Goal: Information Seeking & Learning: Stay updated

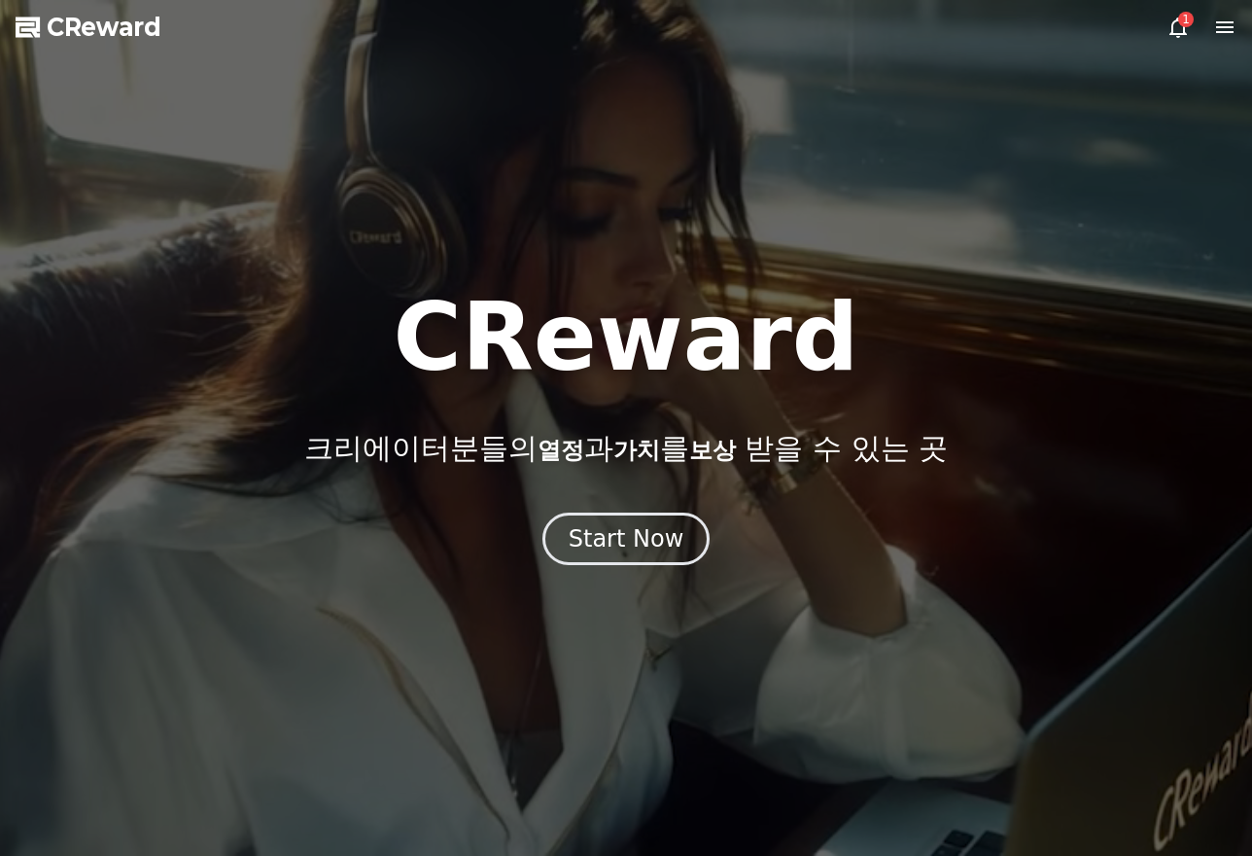
click at [644, 525] on div "Start Now" at bounding box center [627, 538] width 116 height 31
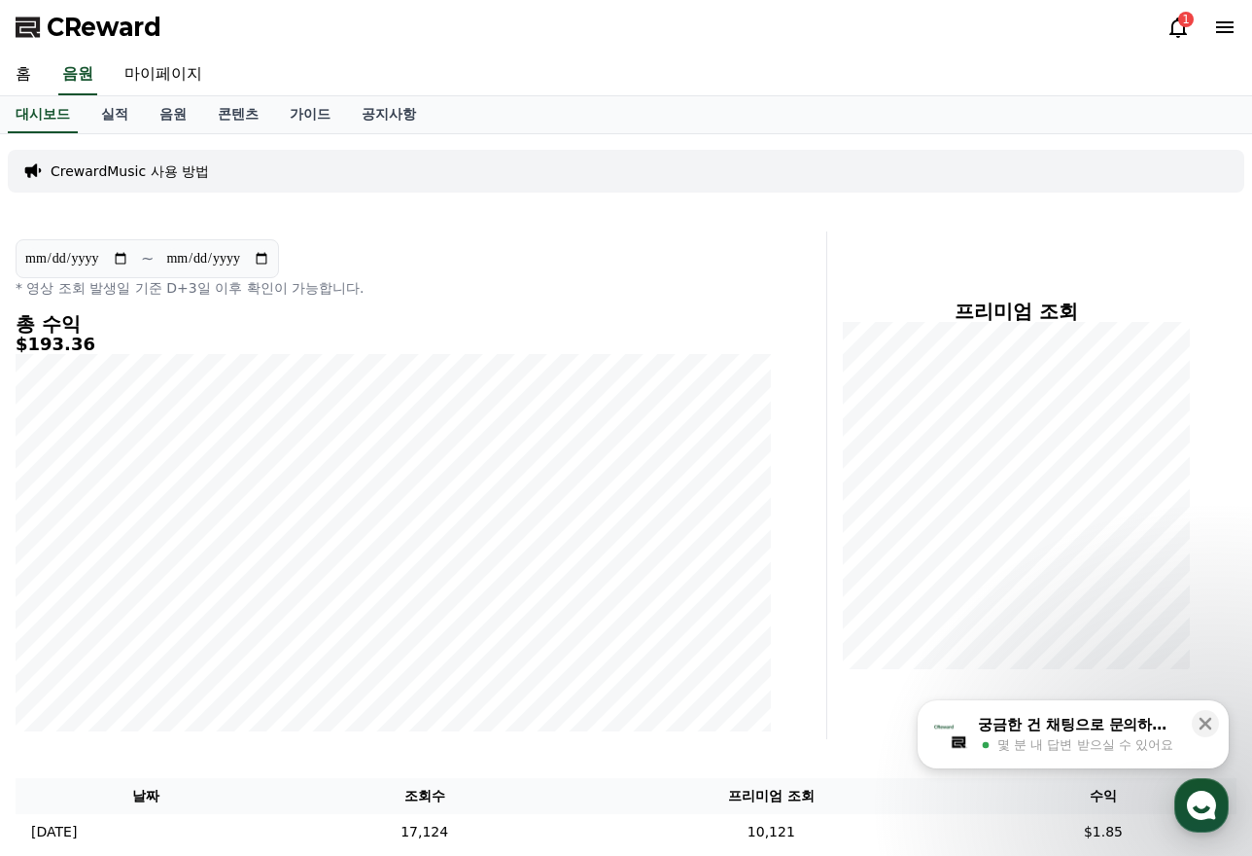
click at [1186, 43] on div "CReward 1" at bounding box center [626, 27] width 1252 height 54
click at [1169, 22] on icon at bounding box center [1178, 27] width 23 height 23
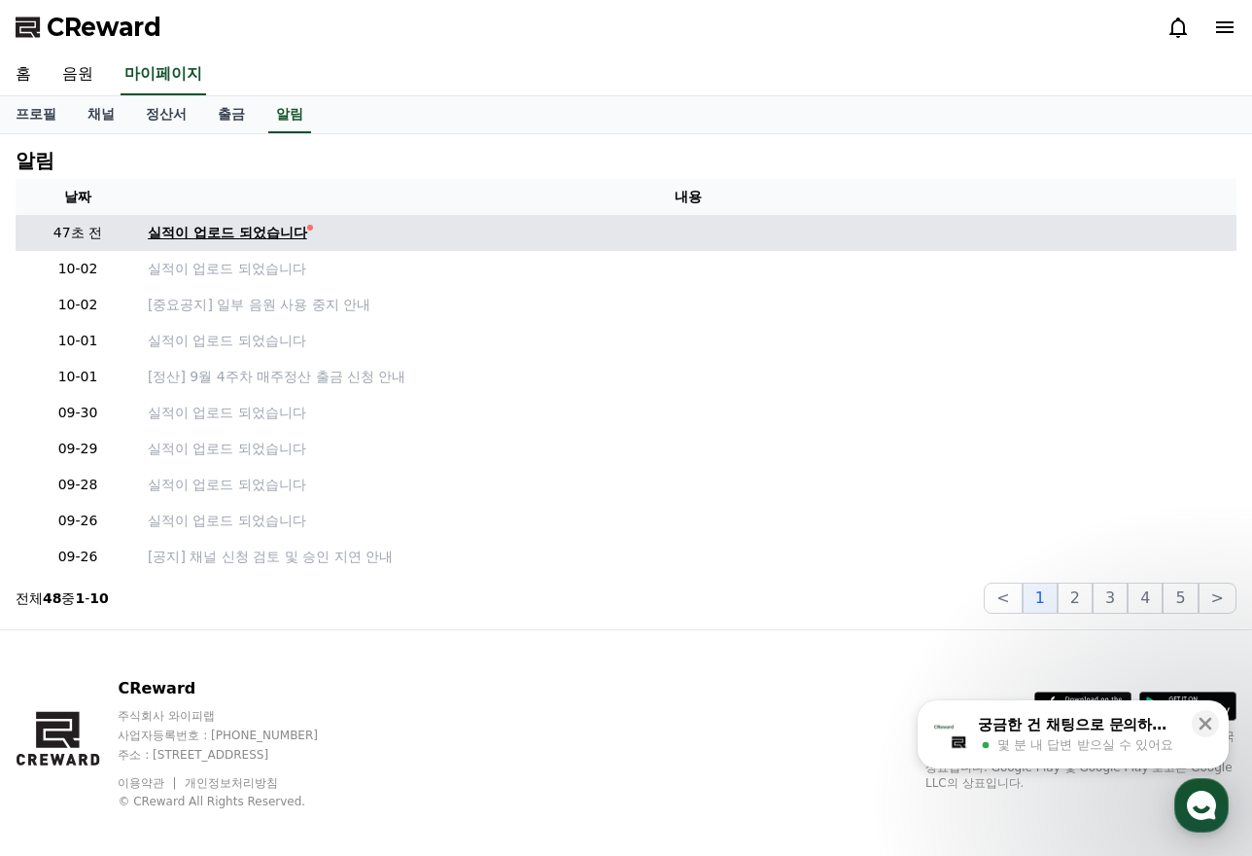
click at [255, 242] on div "실적이 업로드 되었습니다" at bounding box center [227, 233] width 159 height 20
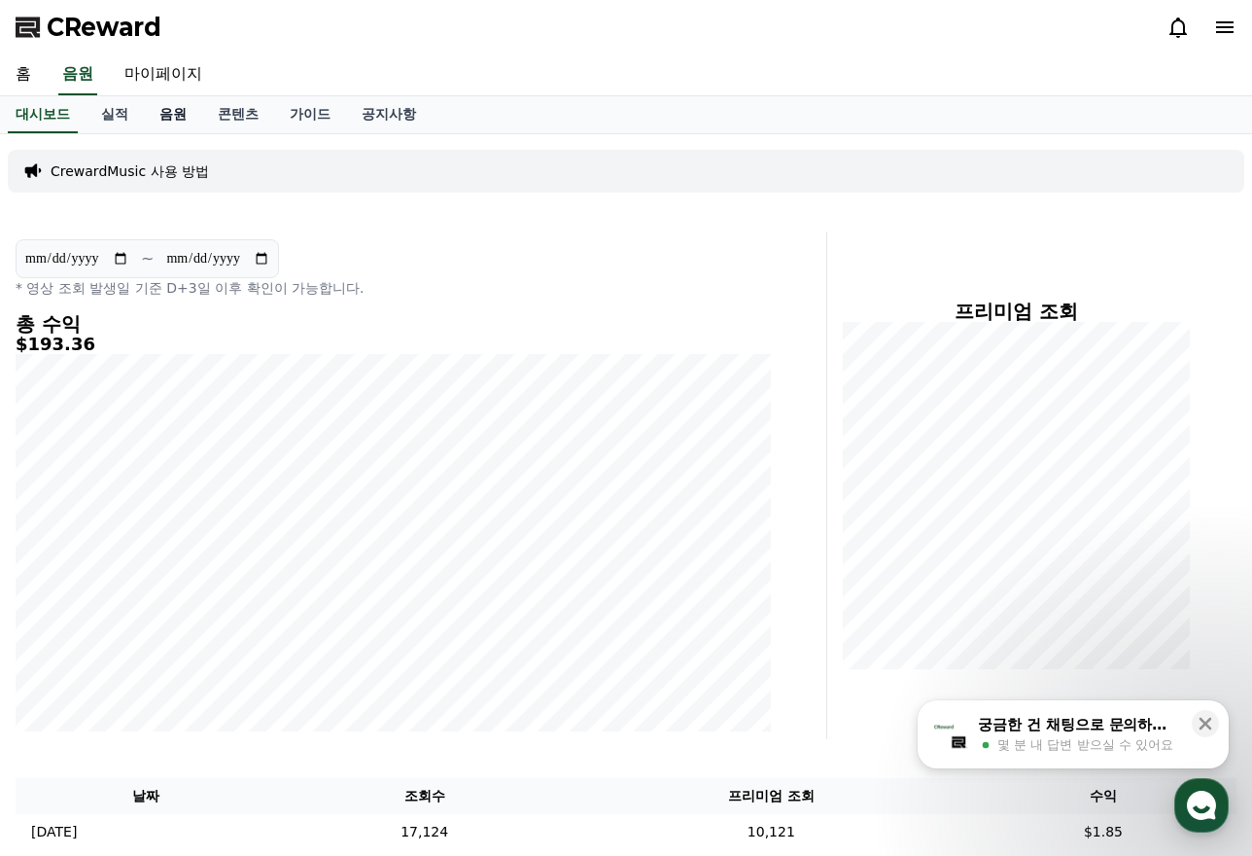
click at [173, 114] on link "음원" at bounding box center [173, 114] width 58 height 37
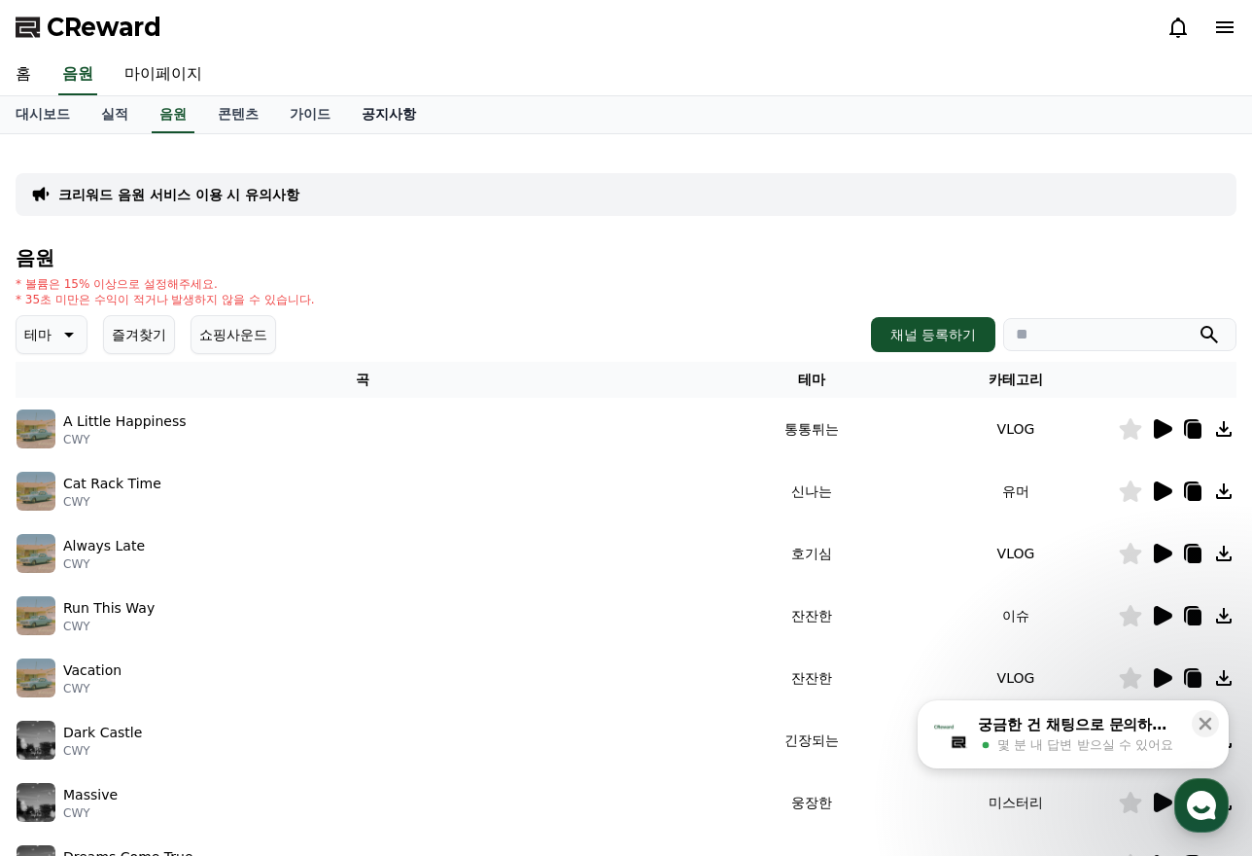
click at [395, 108] on link "공지사항" at bounding box center [389, 114] width 86 height 37
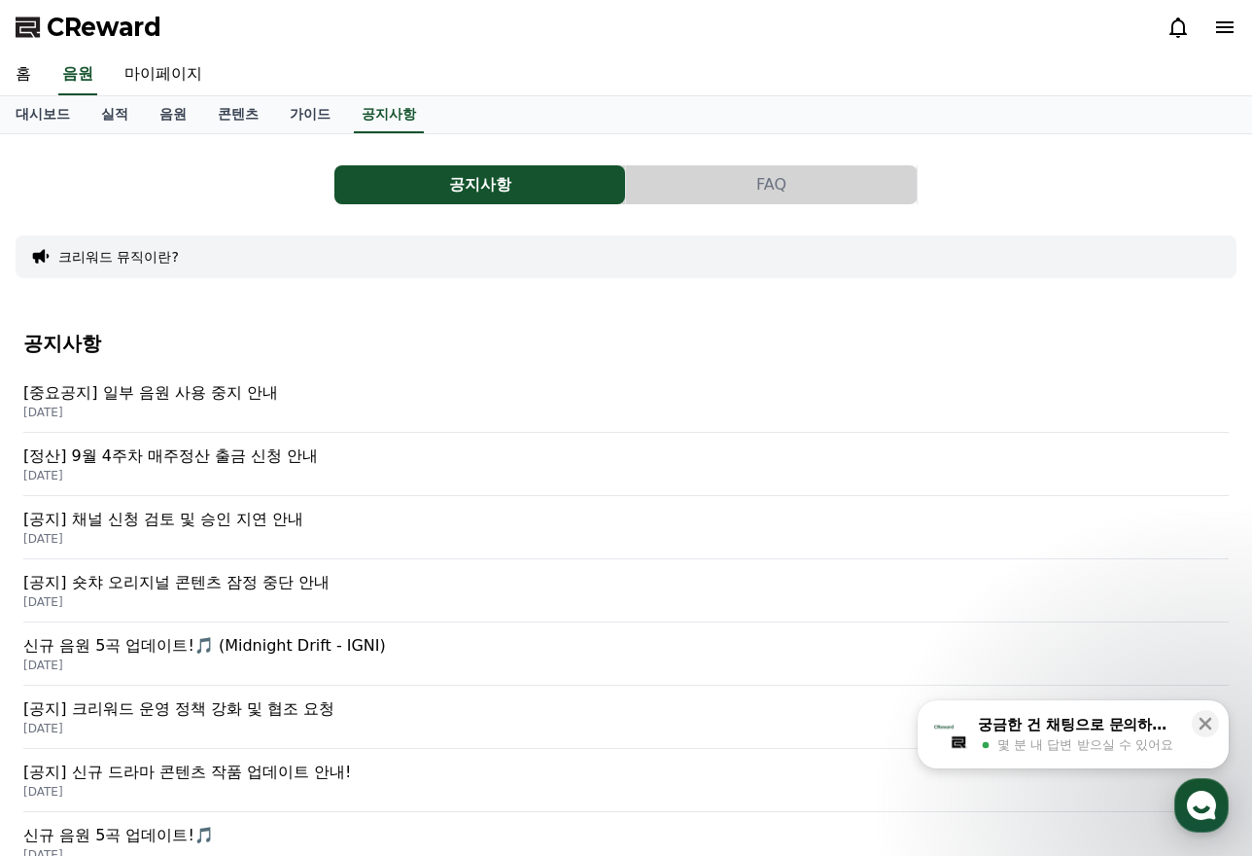
click at [198, 385] on p "[중요공지] 일부 음원 사용 중지 안내" at bounding box center [626, 392] width 1206 height 23
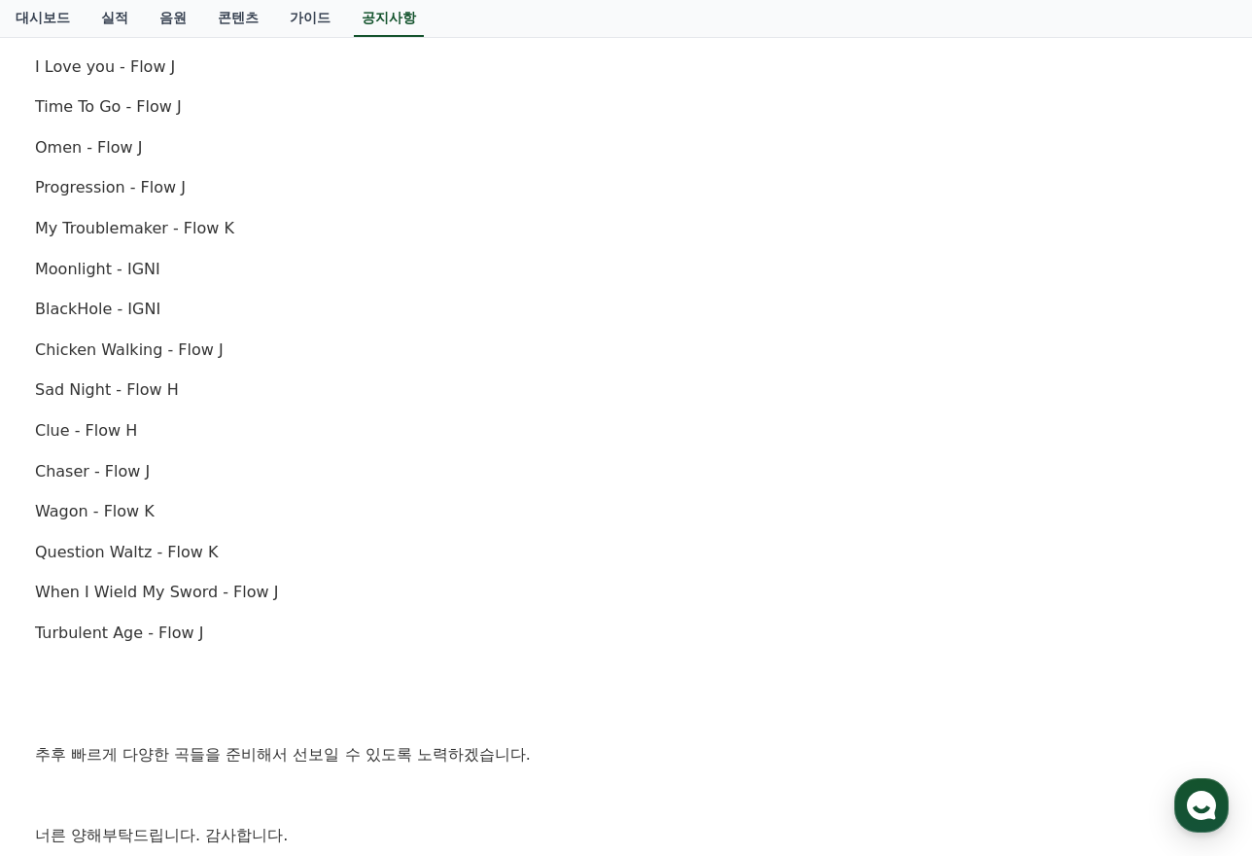
scroll to position [1051, 0]
